Goal: Task Accomplishment & Management: Use online tool/utility

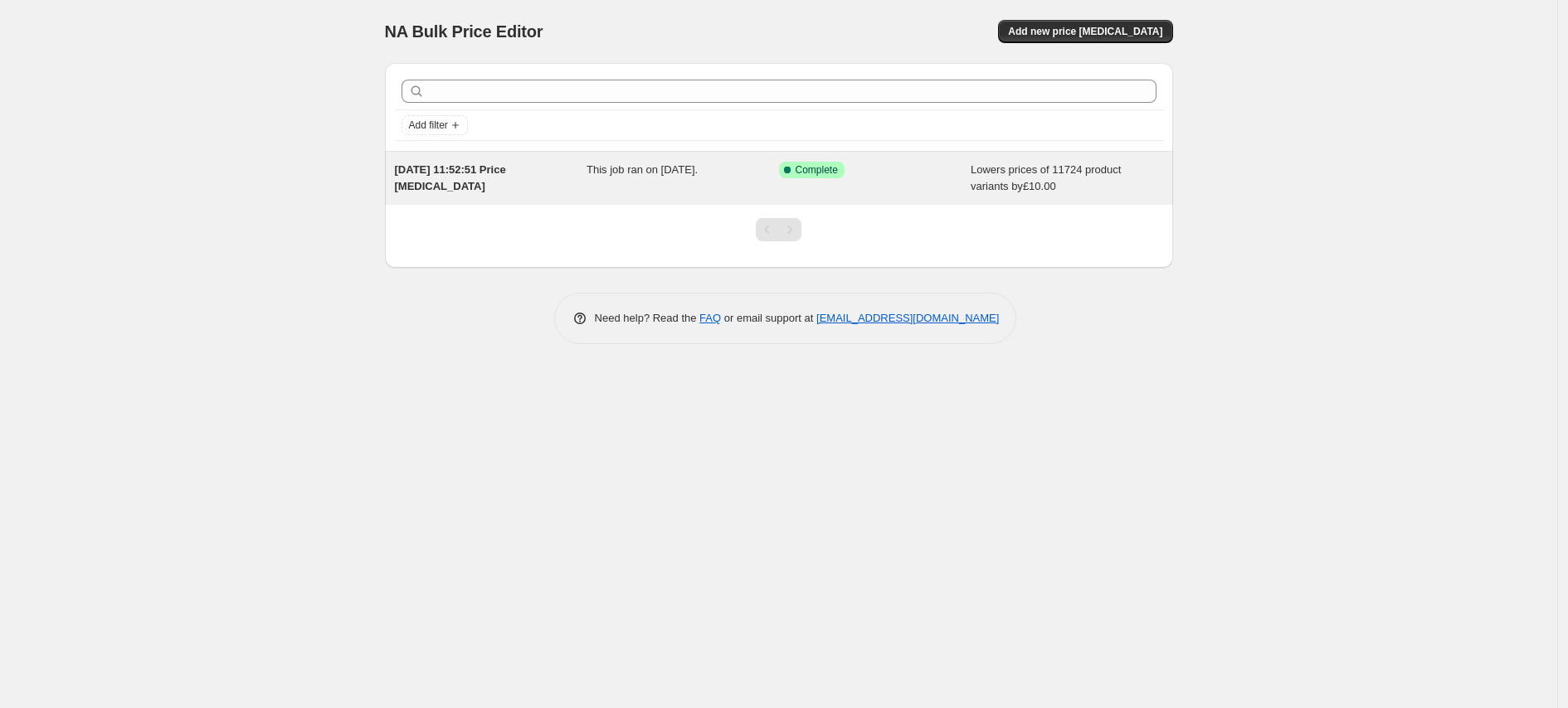
click at [848, 177] on div "Success Complete Complete" at bounding box center [863, 170] width 167 height 17
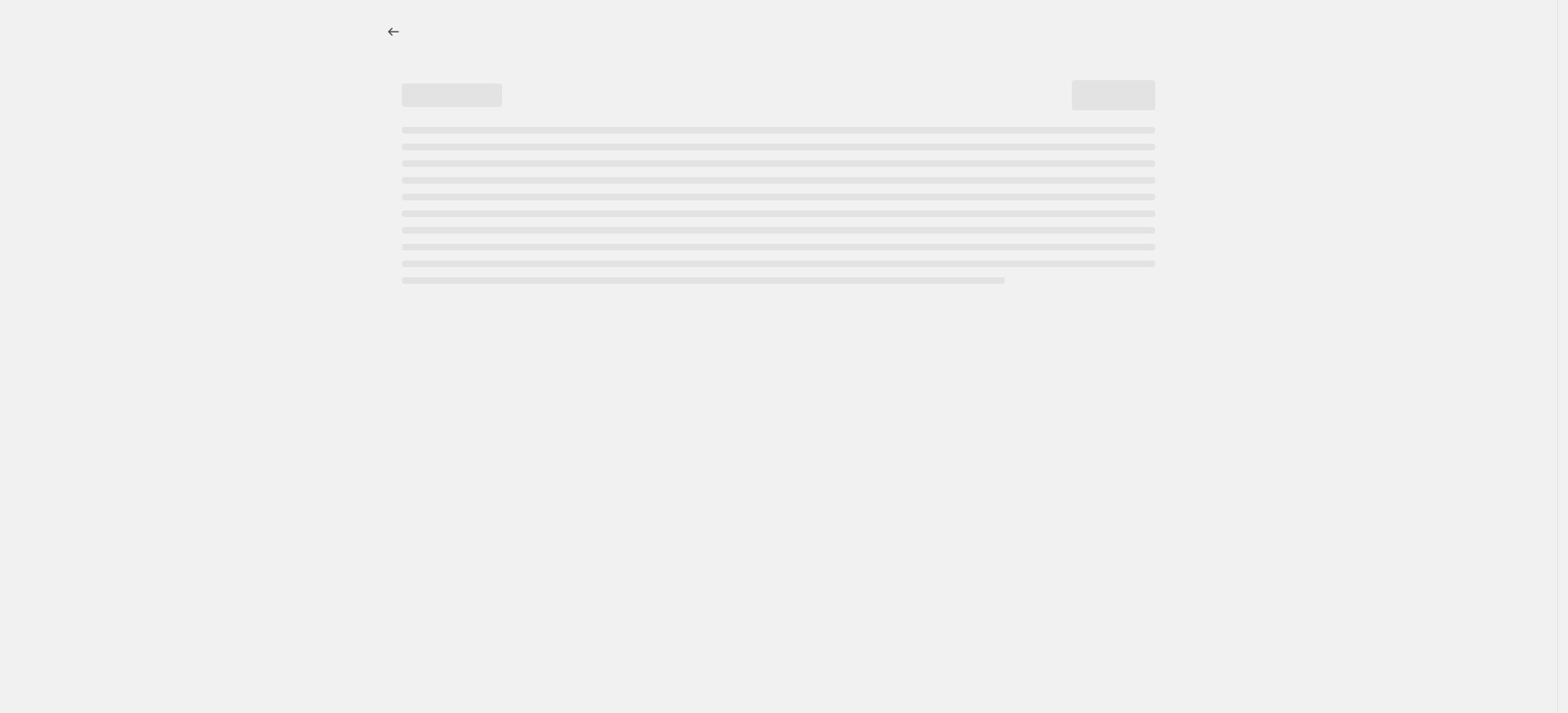
select select "by"
select select "percentage"
select select "vendor"
select select "product_status"
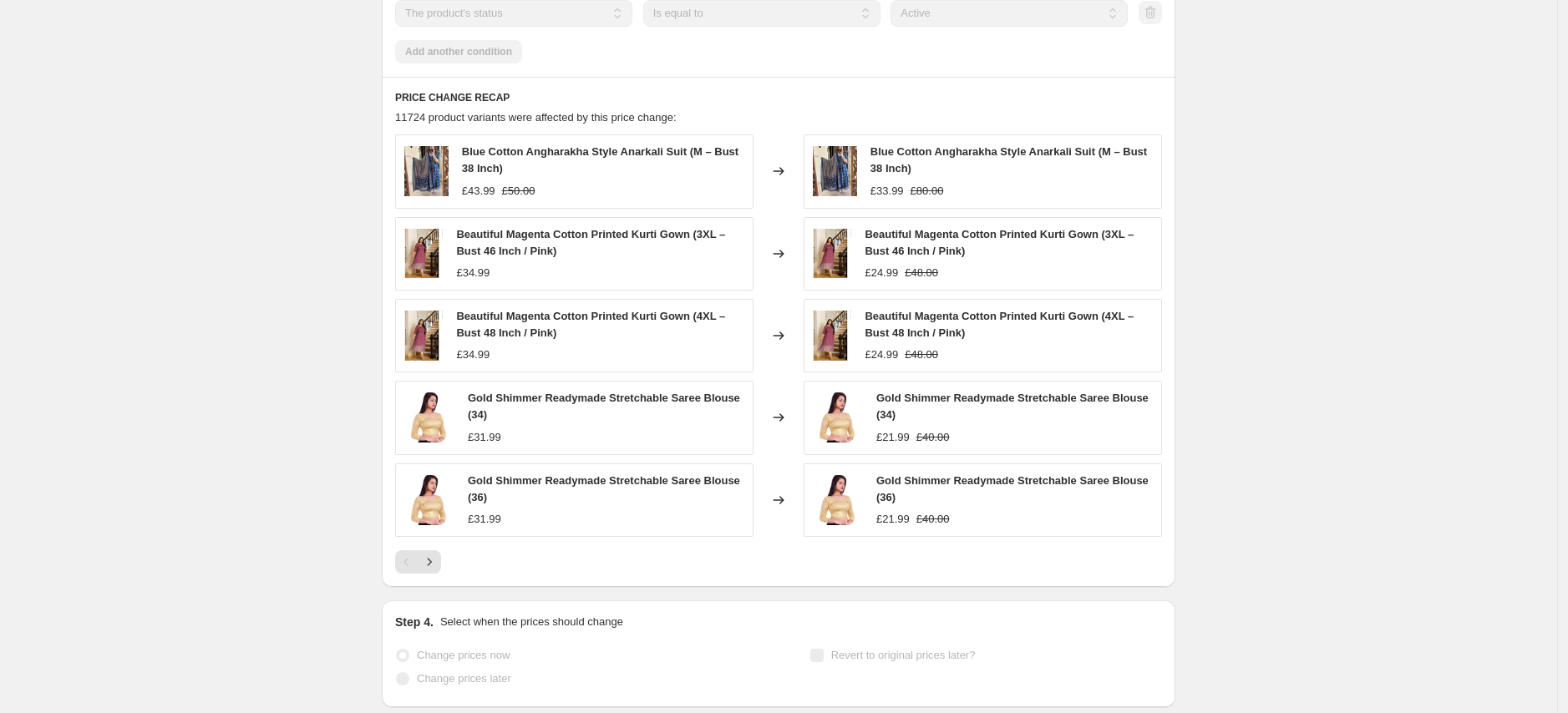
scroll to position [1670, 0]
